Goal: Task Accomplishment & Management: Understand process/instructions

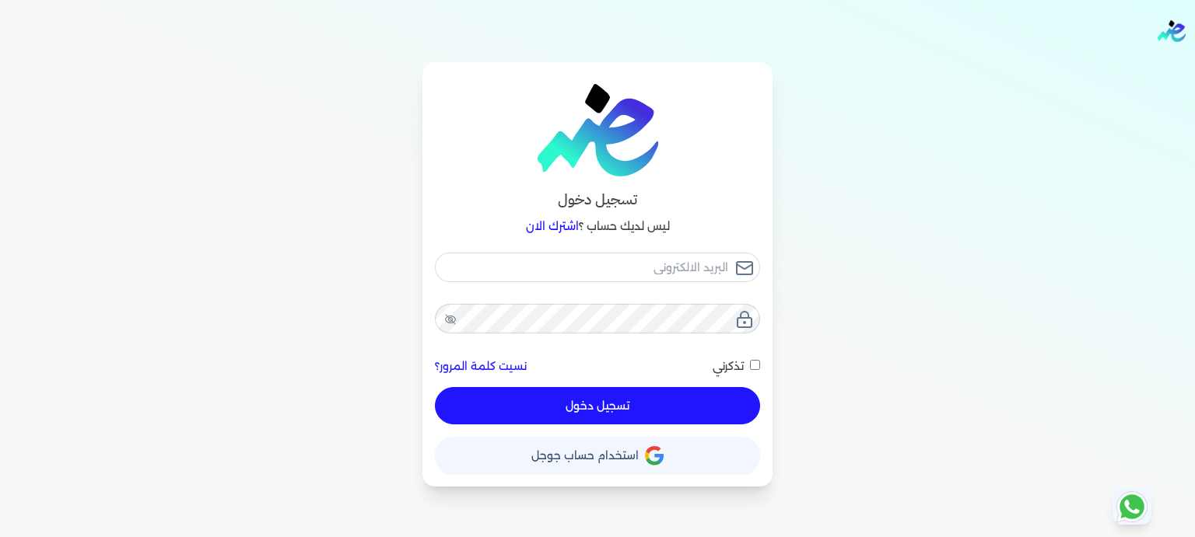
type input "[EMAIL_ADDRESS][DOMAIN_NAME]"
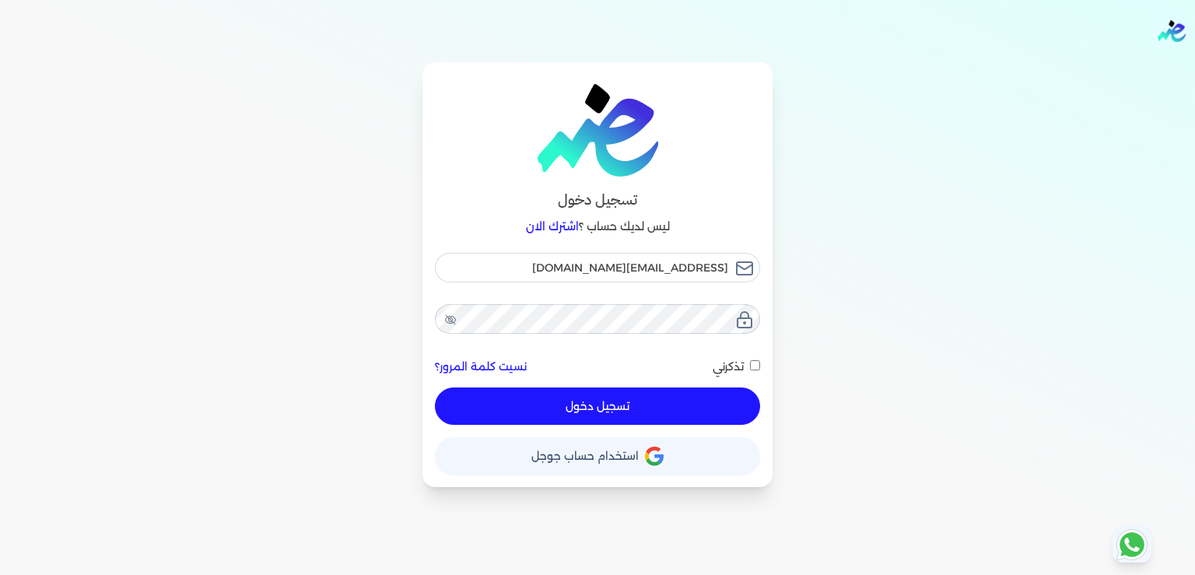
click at [607, 413] on button "تسجيل دخول" at bounding box center [597, 405] width 325 height 37
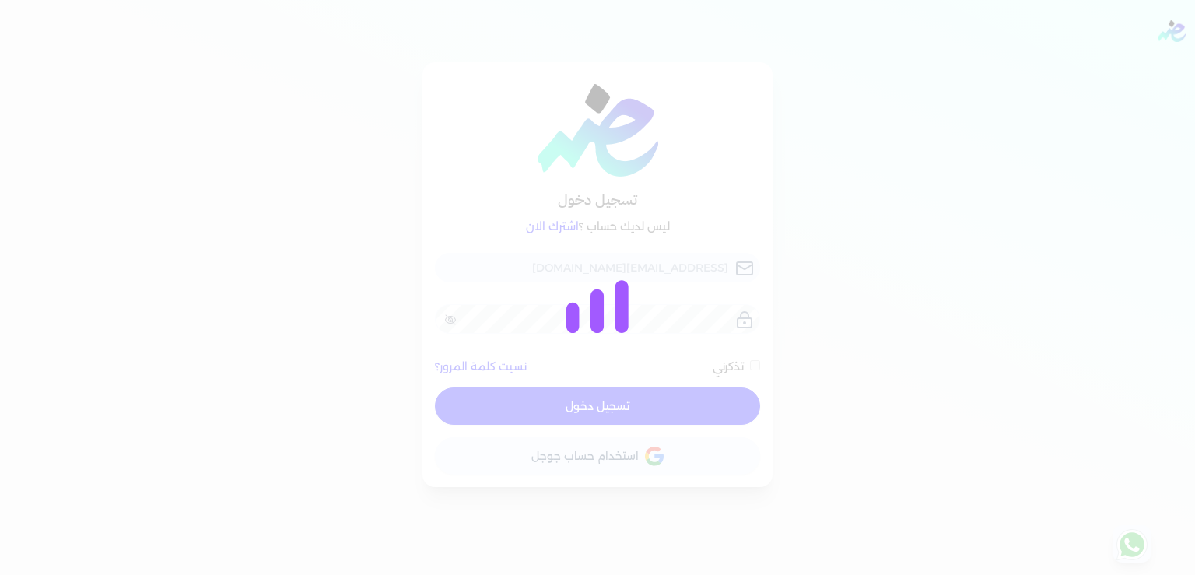
checkbox input "false"
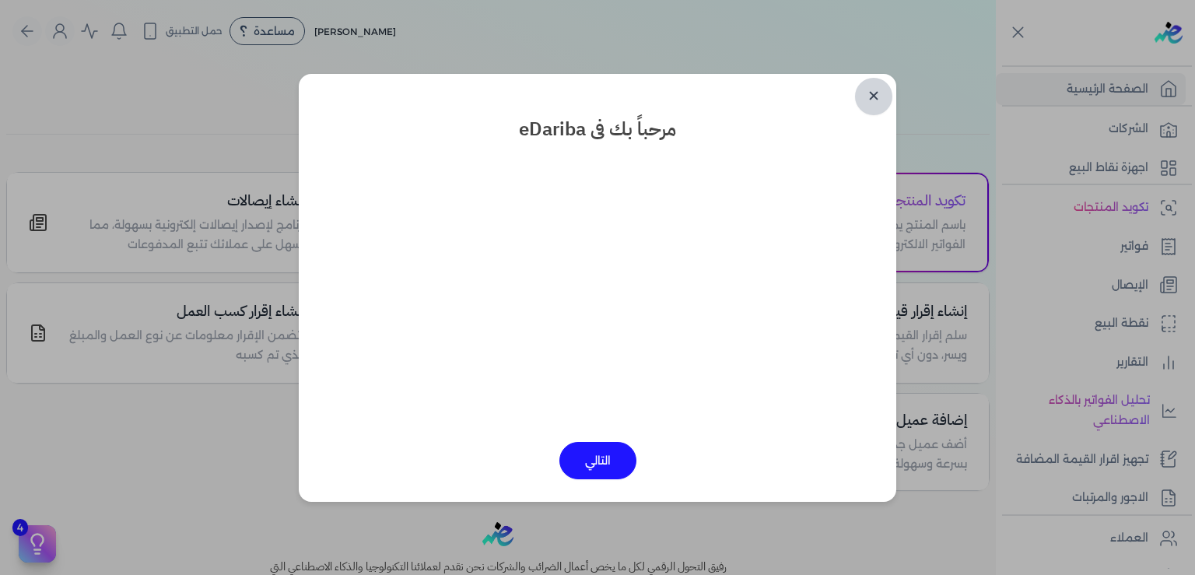
click at [866, 100] on link "✕" at bounding box center [873, 96] width 37 height 37
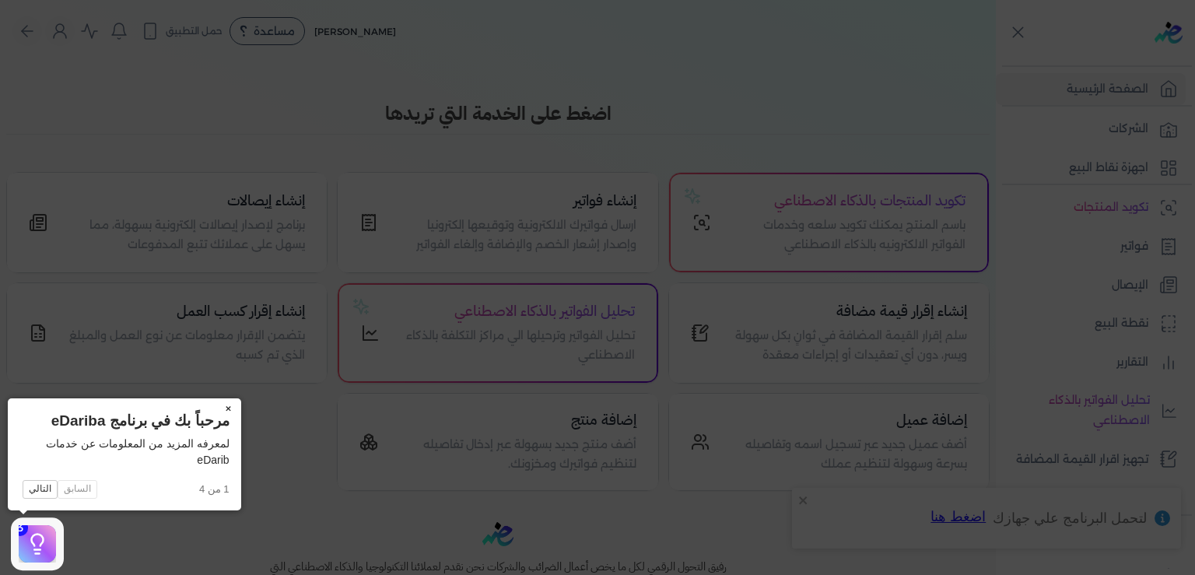
click at [228, 410] on button "×" at bounding box center [228, 409] width 25 height 22
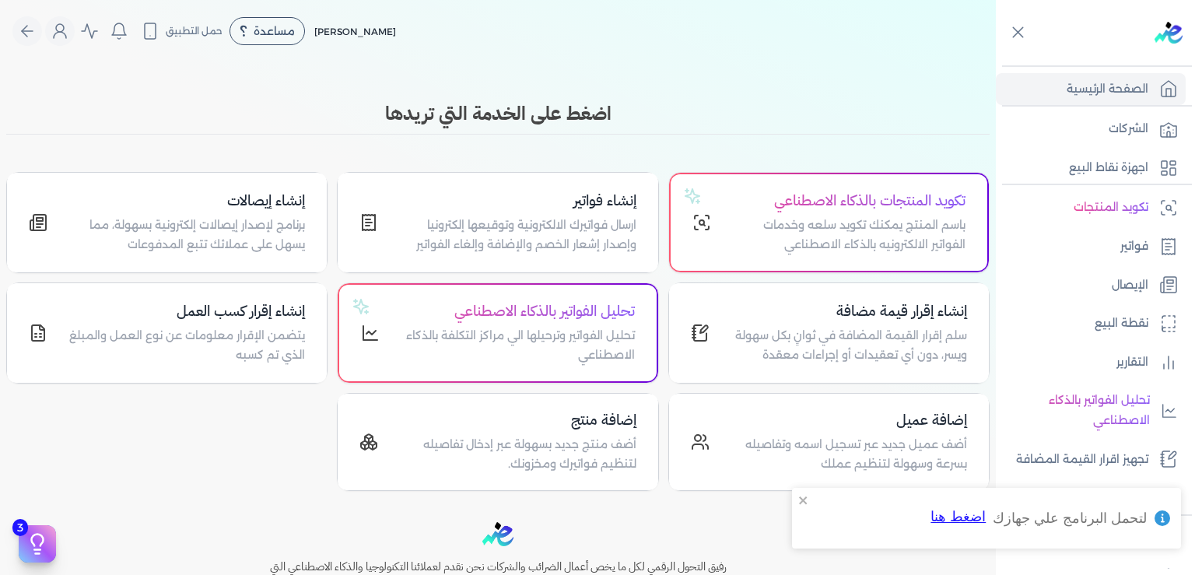
click at [212, 488] on div "تكويد المنتجات بالذكاء الاصطناعي باسم المنتج يمكنك تكويد سلعه وخدمات الفواتير ا…" at bounding box center [497, 331] width 983 height 319
click at [1107, 171] on p "اجهزة نقاط البيع" at bounding box center [1108, 168] width 79 height 20
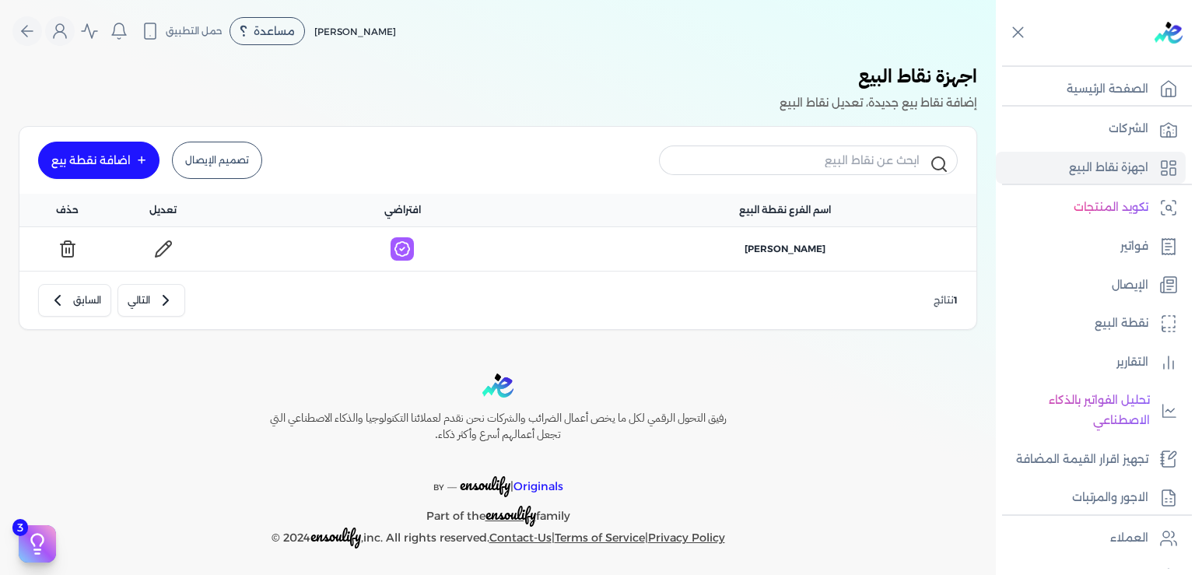
scroll to position [2, 0]
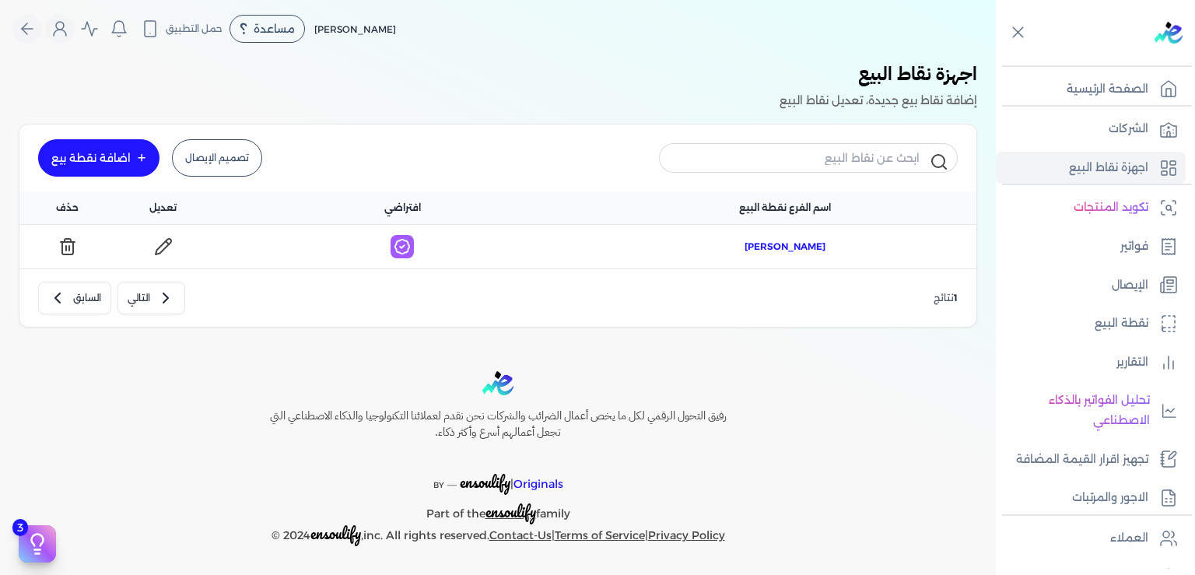
click at [778, 247] on span "[PERSON_NAME]" at bounding box center [784, 247] width 81 height 14
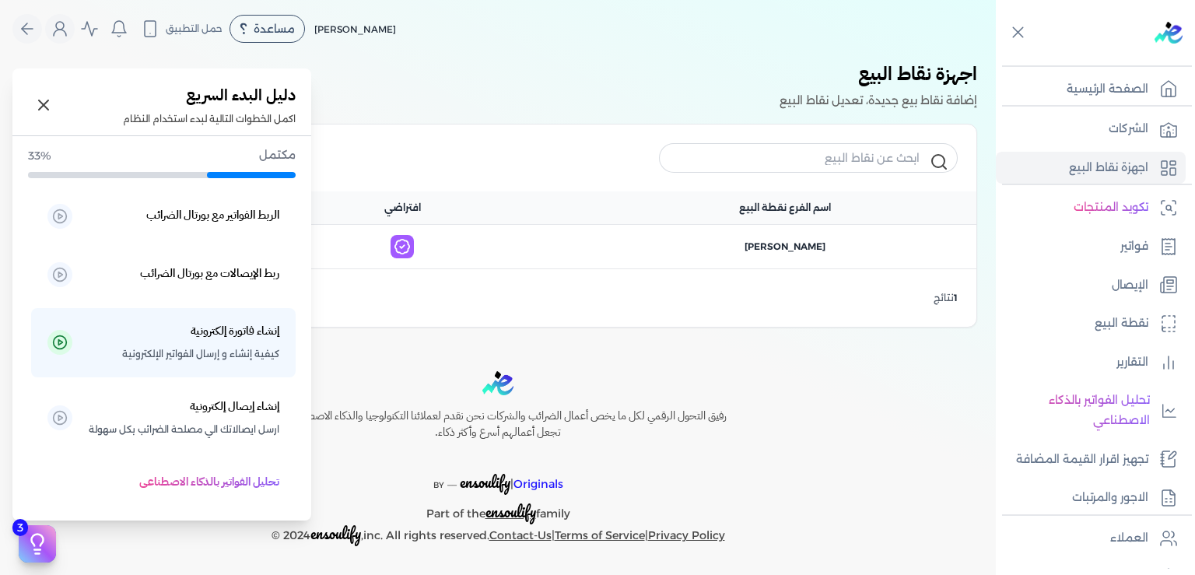
click at [36, 534] on icon at bounding box center [38, 540] width 12 height 12
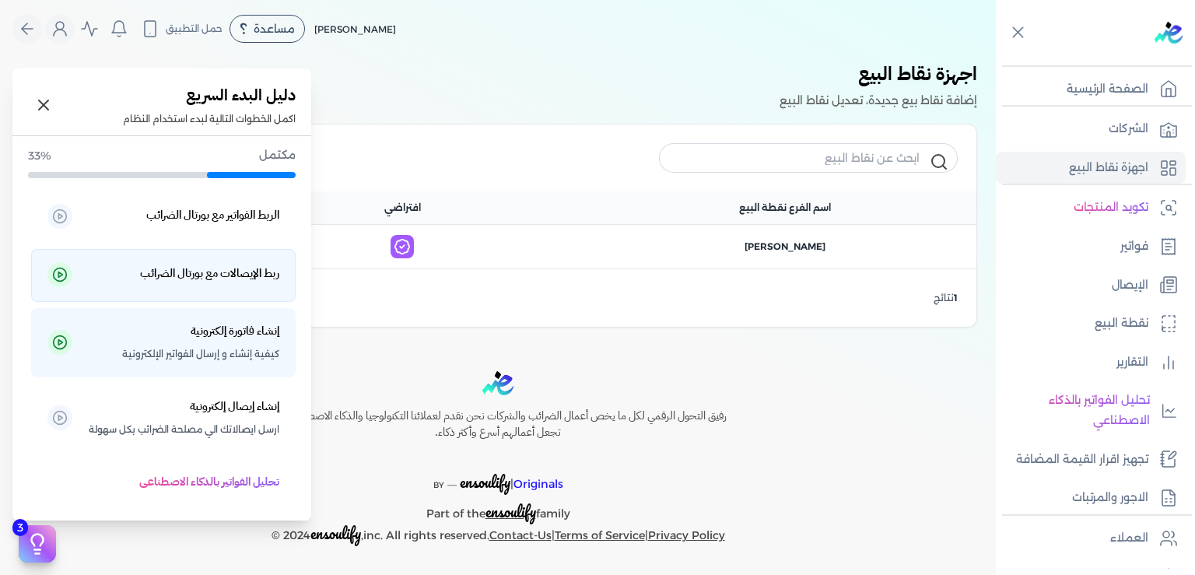
click at [235, 278] on h5 "ربط الإيصالات مع بورتال الضرائب" at bounding box center [209, 274] width 139 height 20
